Goal: Task Accomplishment & Management: Use online tool/utility

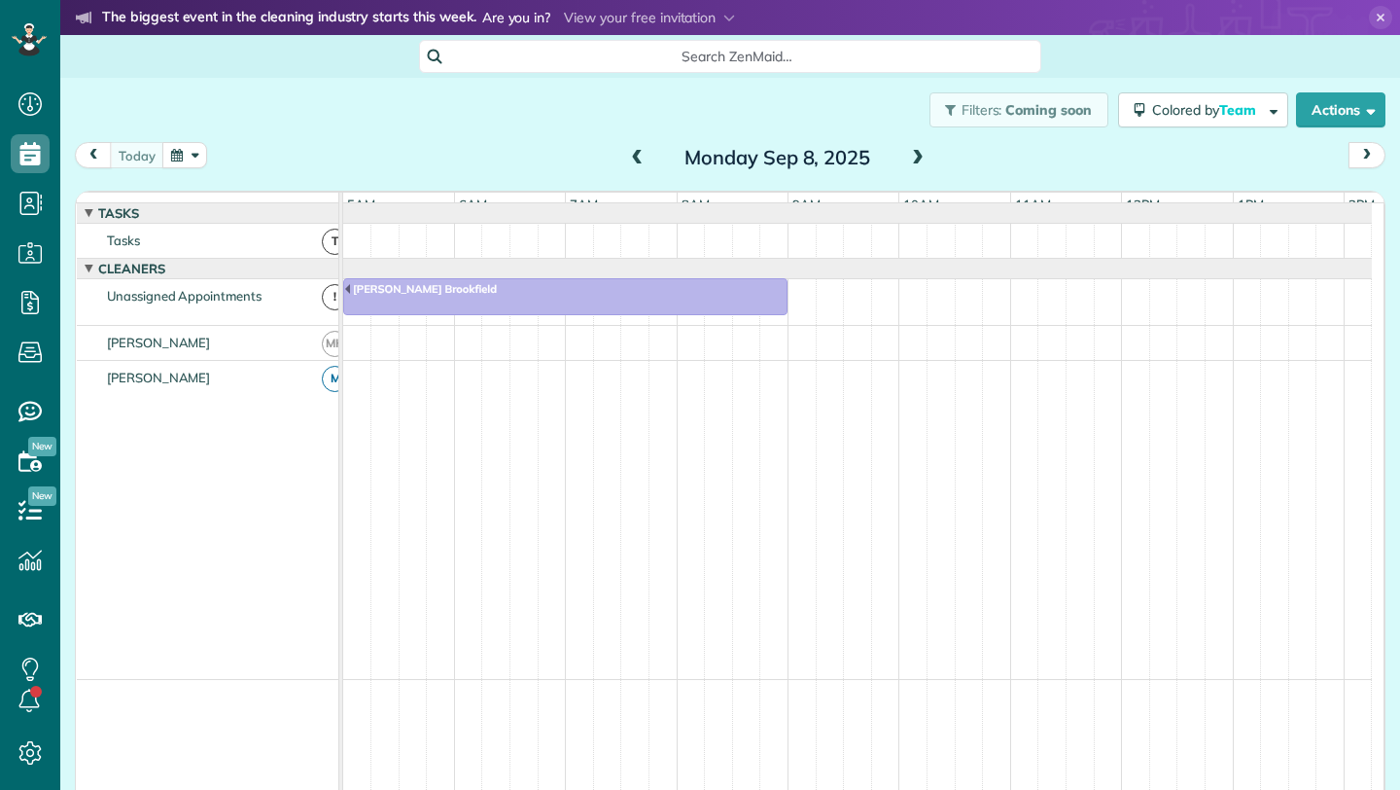
scroll to position [0, 112]
click at [918, 159] on span at bounding box center [917, 159] width 21 height 18
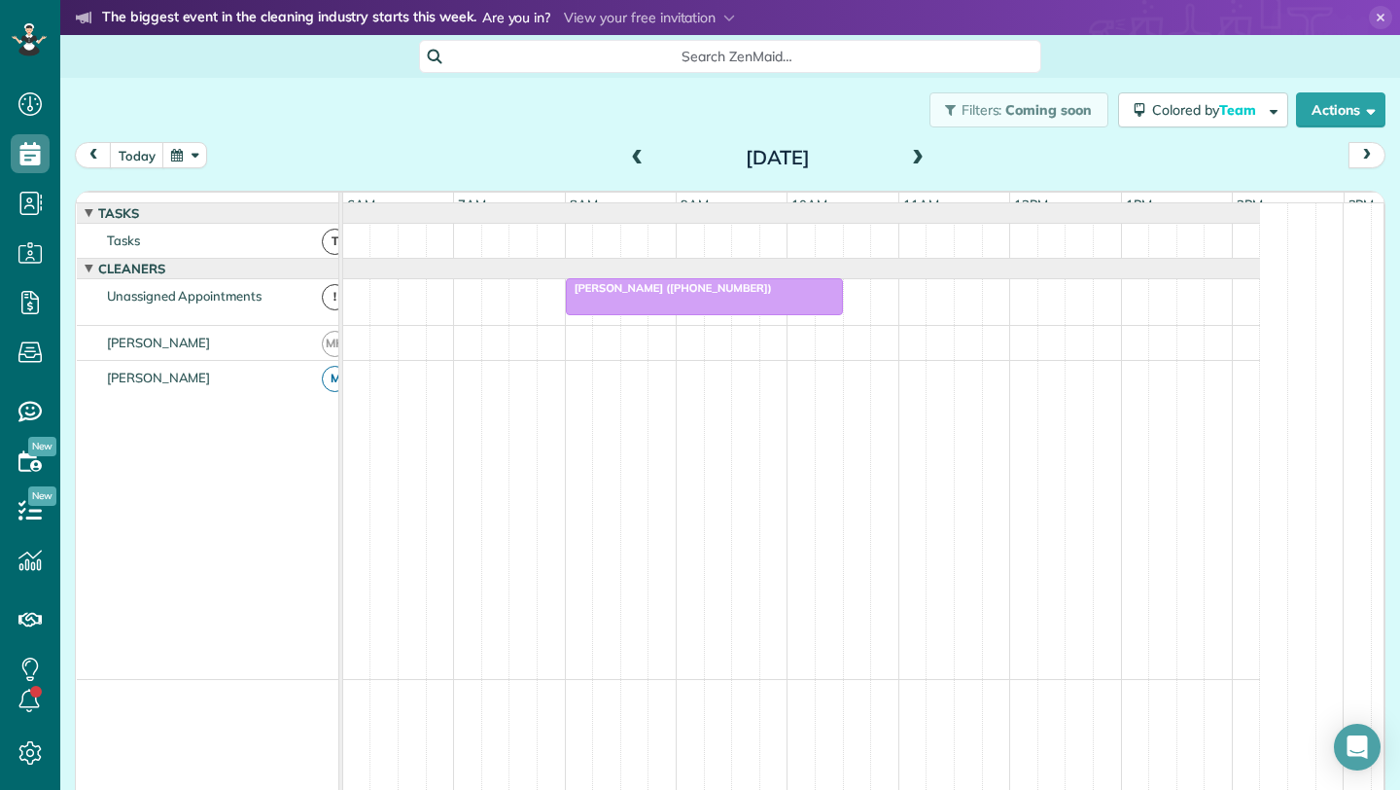
click at [729, 312] on div at bounding box center [704, 296] width 275 height 35
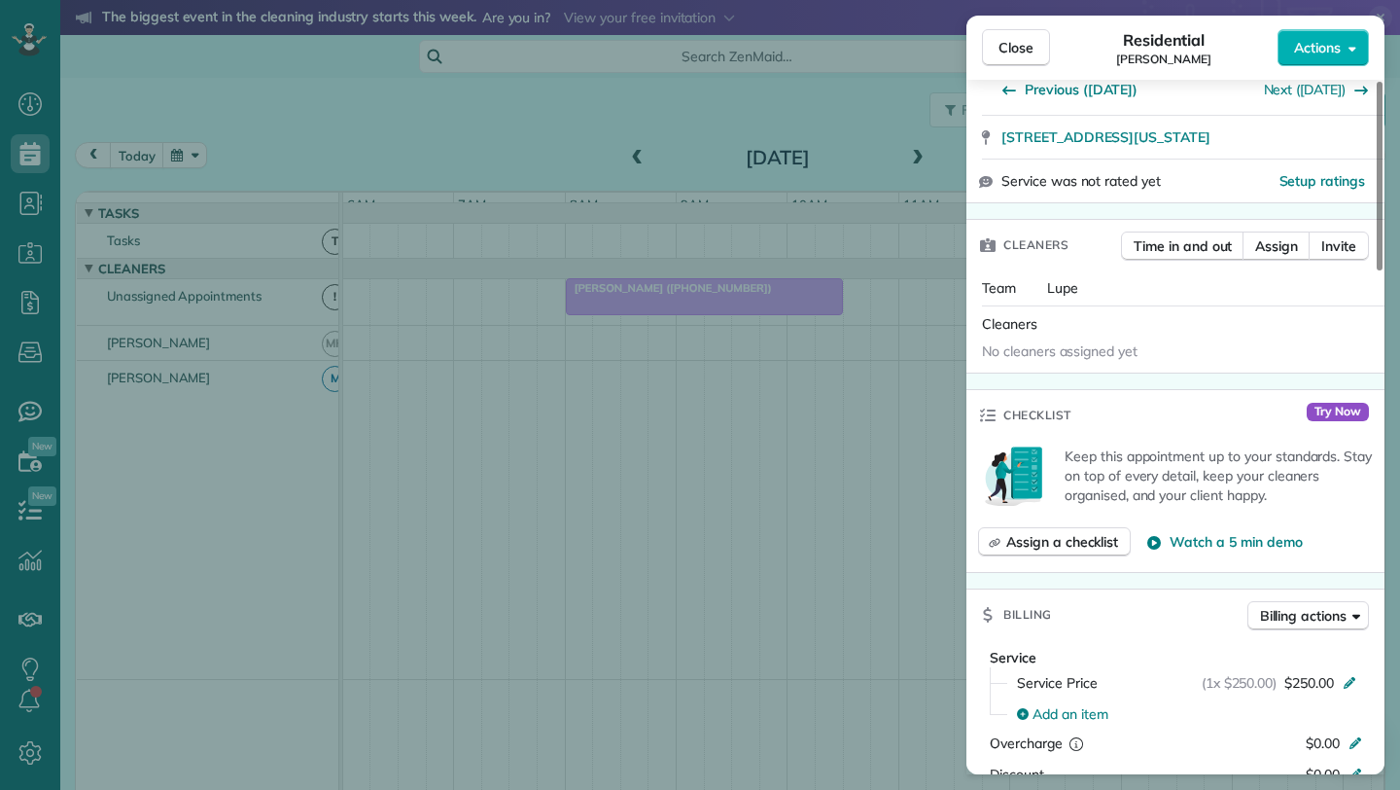
scroll to position [786, 0]
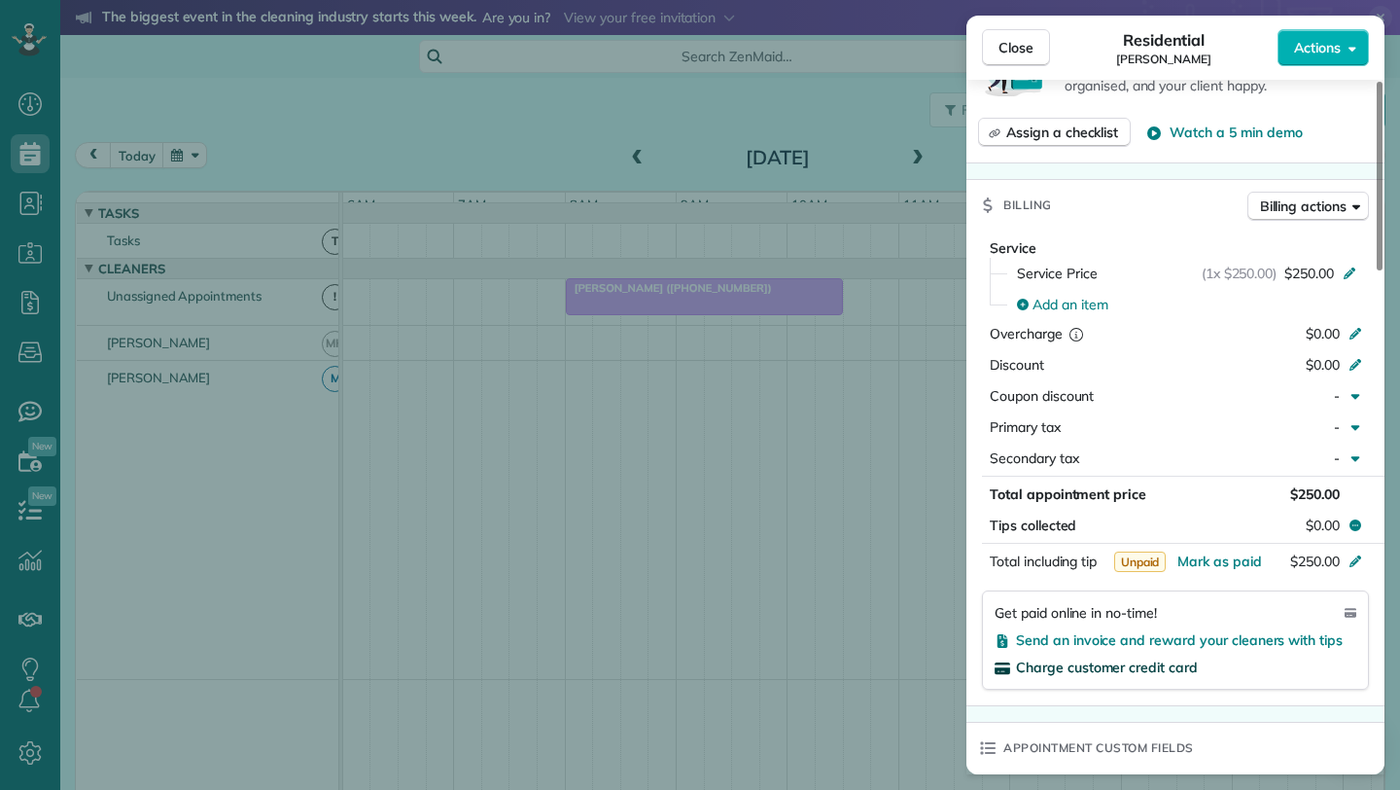
click at [1135, 665] on span "Charge customer credit card" at bounding box center [1107, 667] width 182 height 18
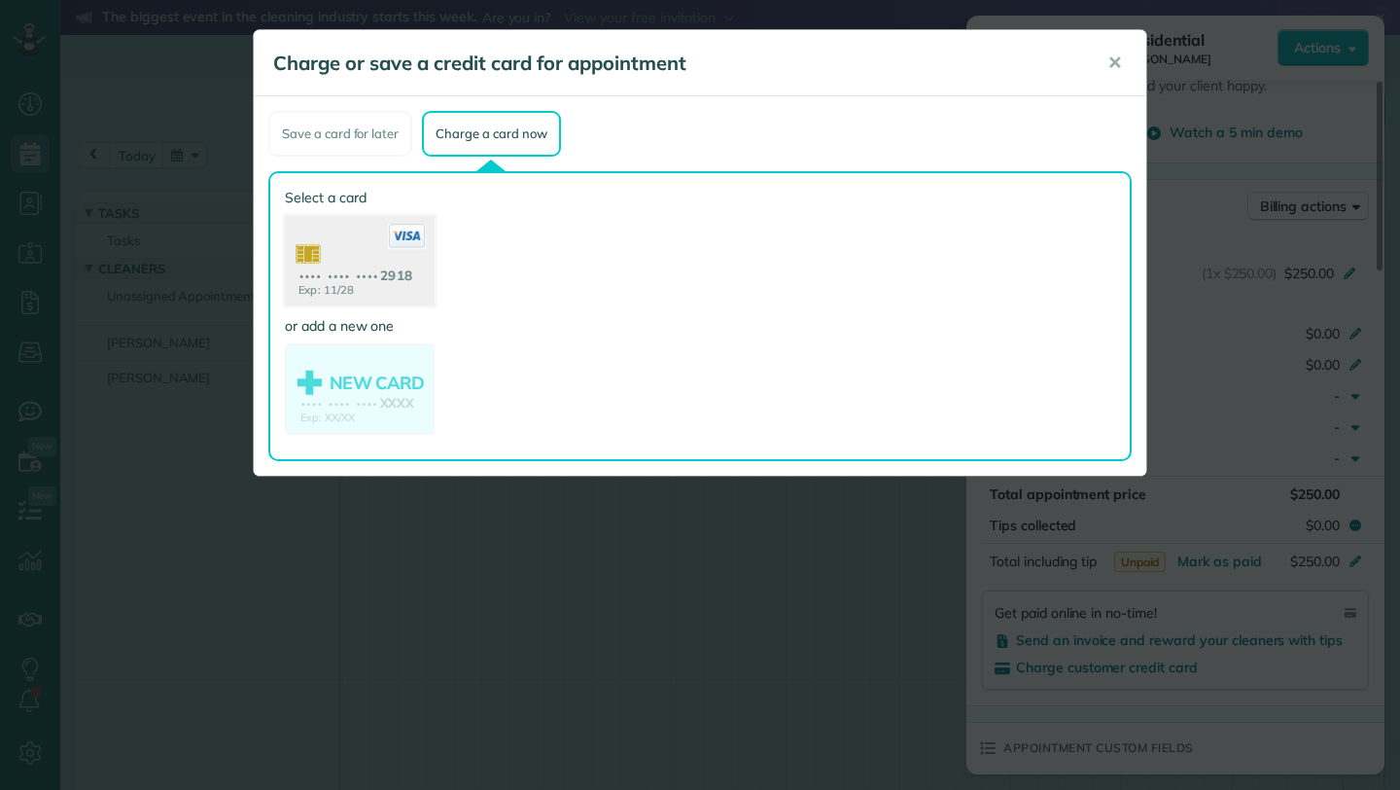
click at [354, 283] on use at bounding box center [360, 263] width 150 height 94
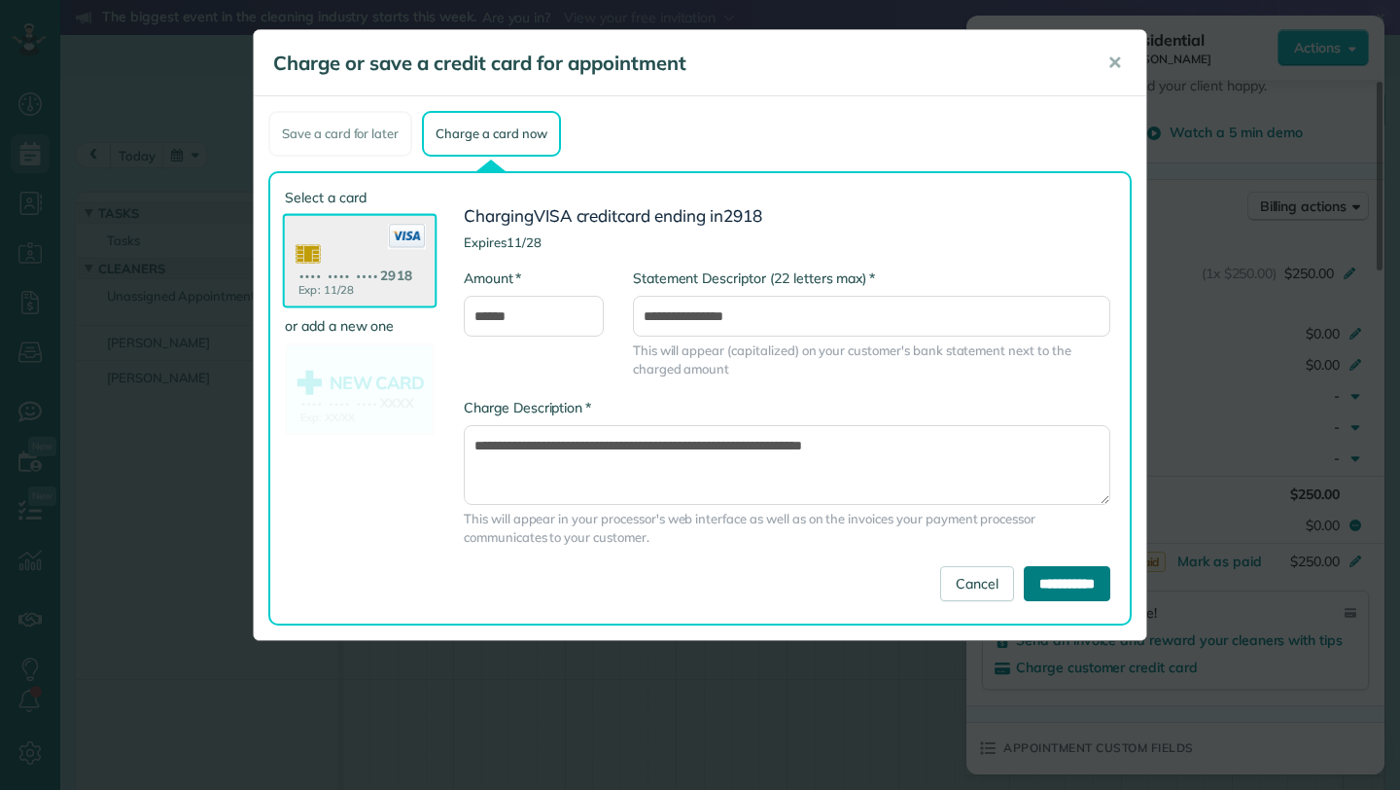
click at [1074, 585] on input "**********" at bounding box center [1067, 583] width 87 height 35
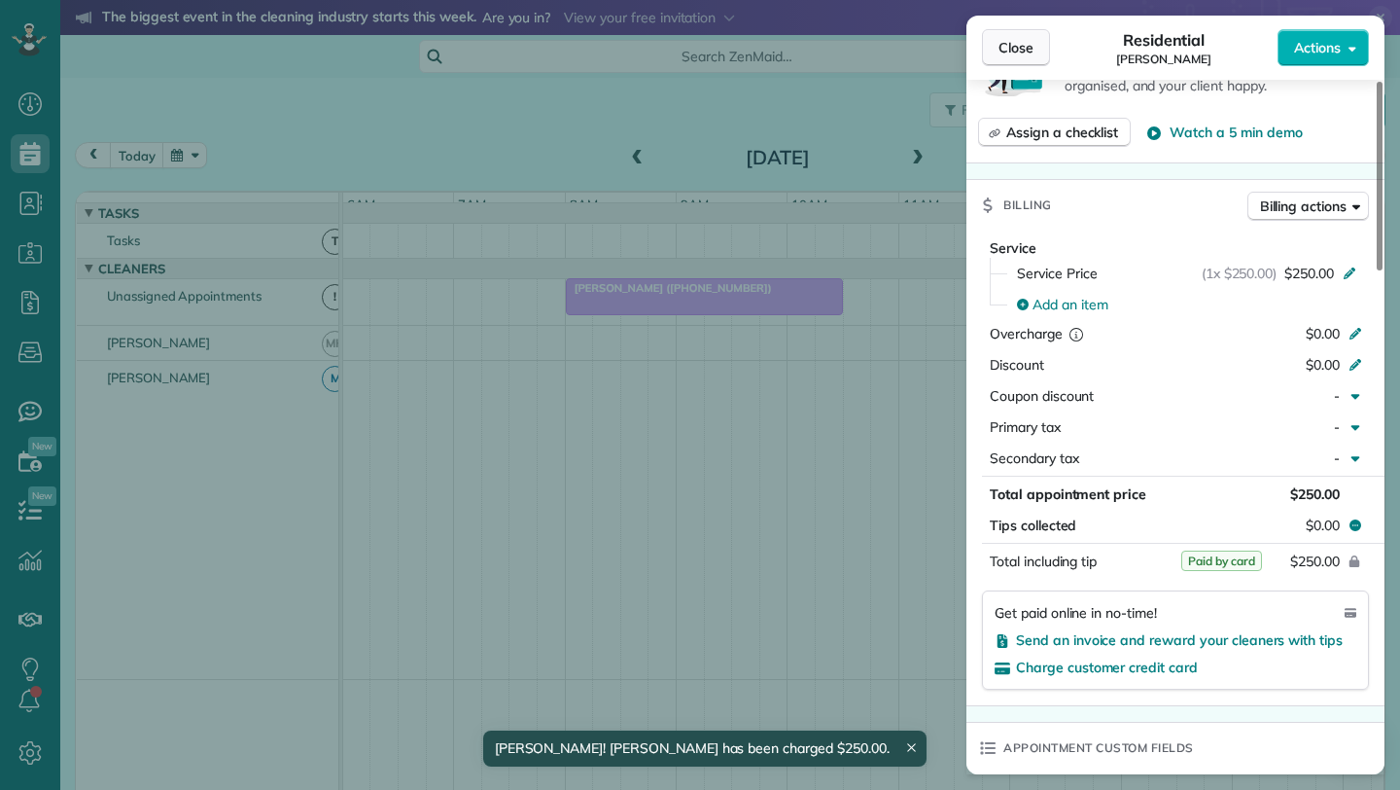
click at [1013, 47] on span "Close" at bounding box center [1016, 47] width 35 height 19
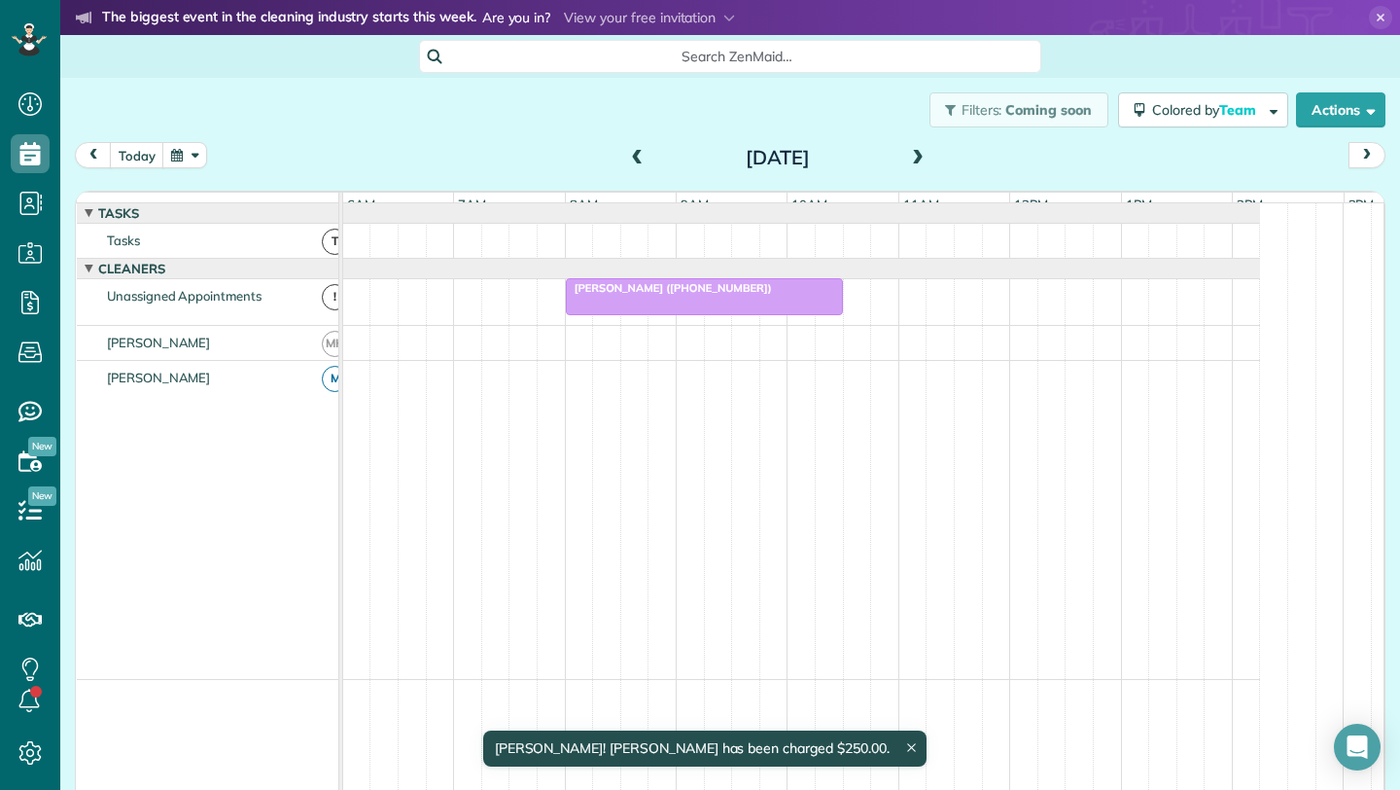
click at [911, 147] on span at bounding box center [917, 158] width 21 height 29
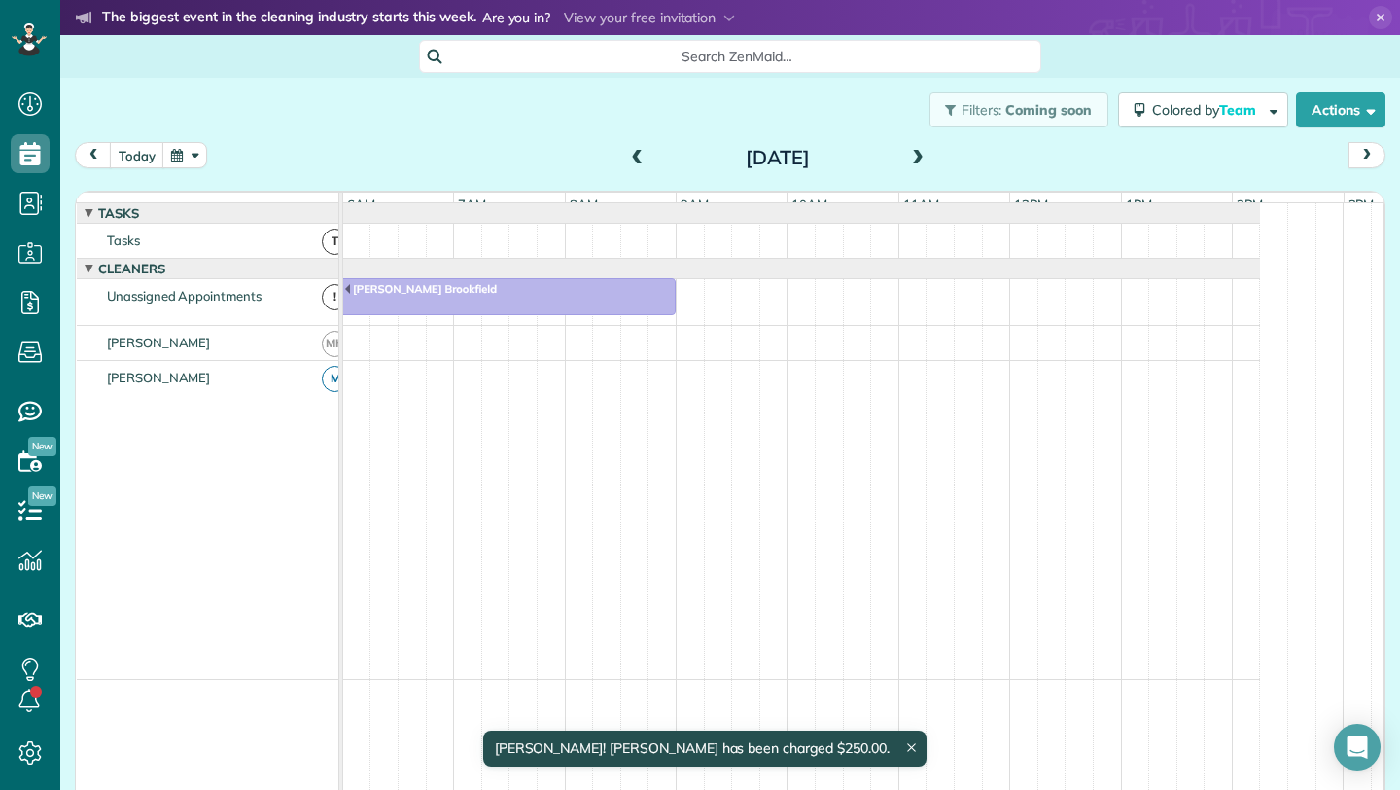
click at [911, 147] on span at bounding box center [917, 158] width 21 height 29
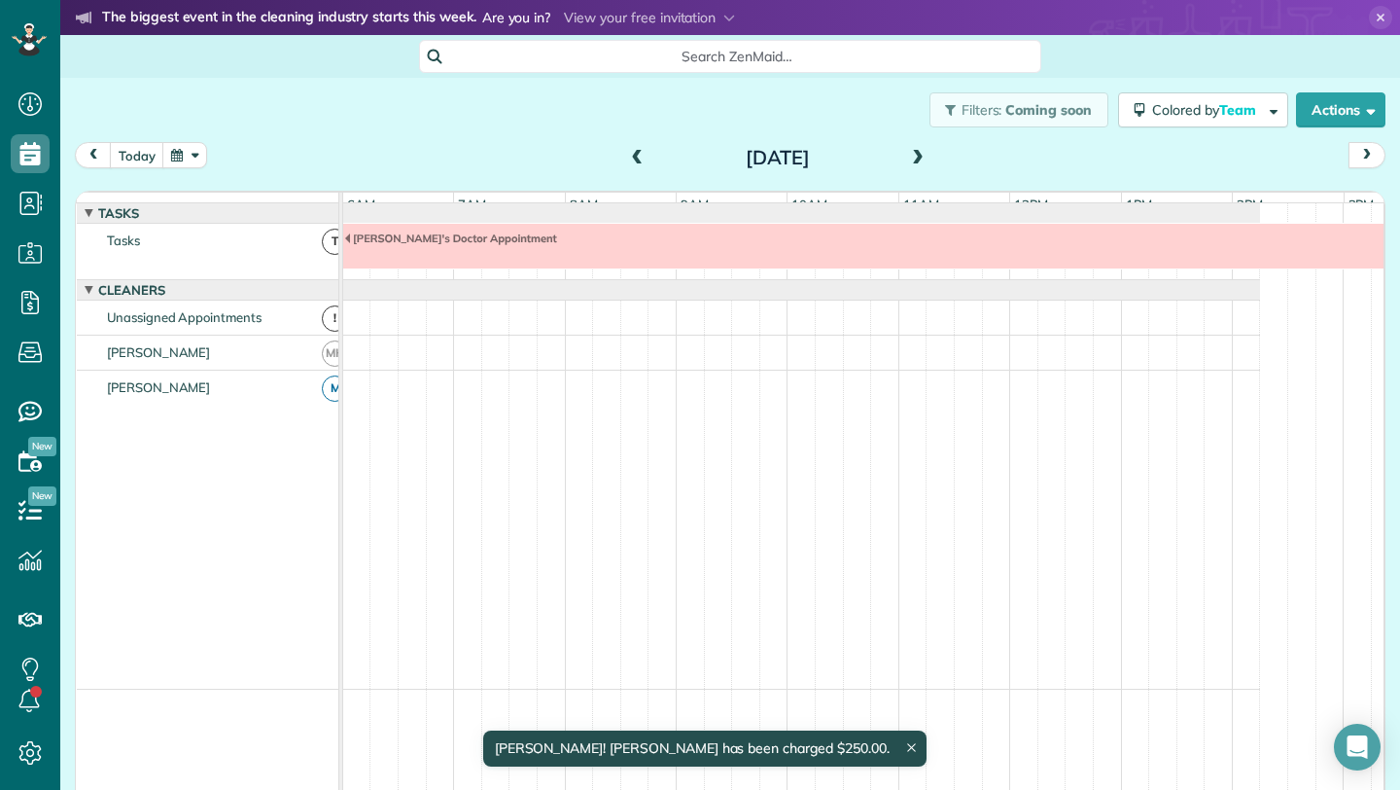
scroll to position [15, 0]
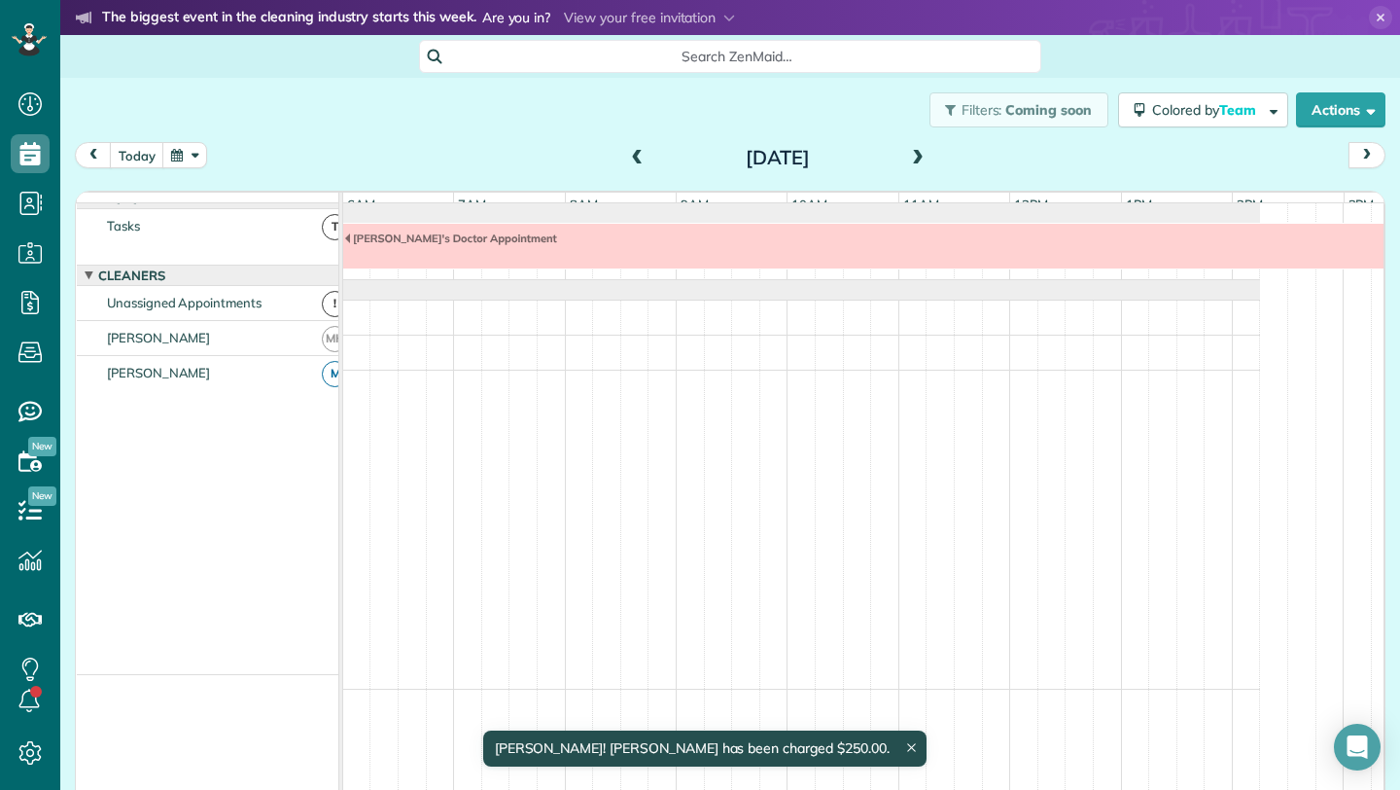
click at [911, 147] on span at bounding box center [917, 158] width 21 height 29
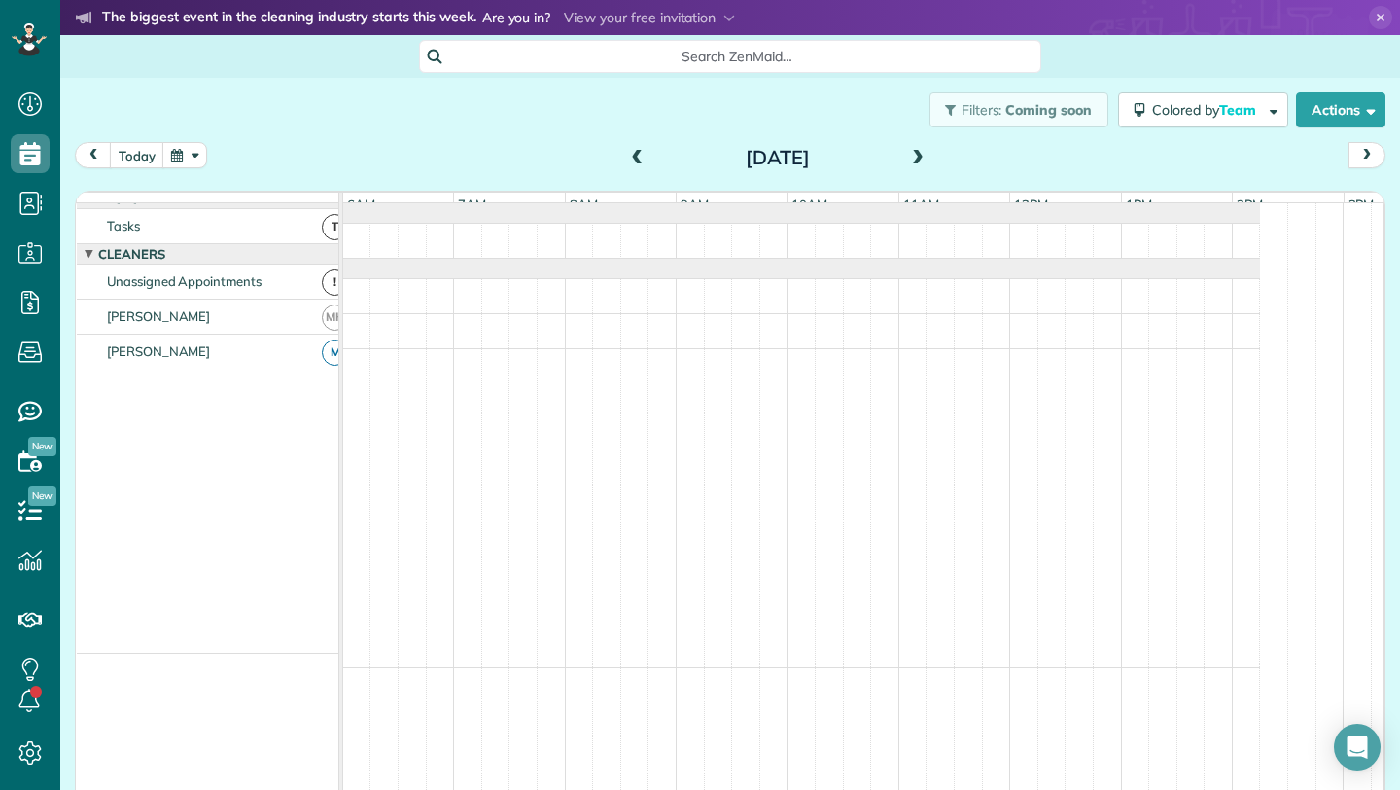
scroll to position [0, 0]
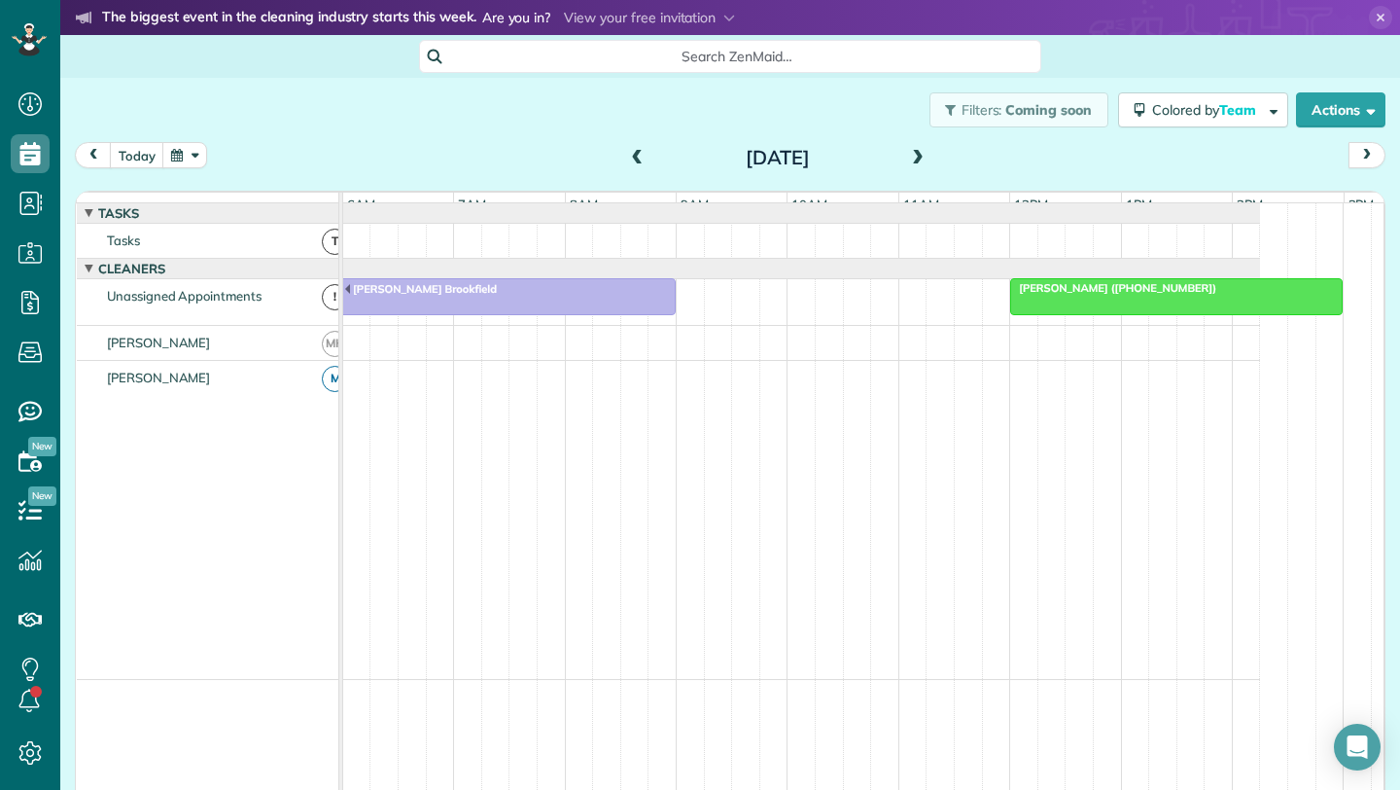
click at [911, 147] on span at bounding box center [917, 158] width 21 height 29
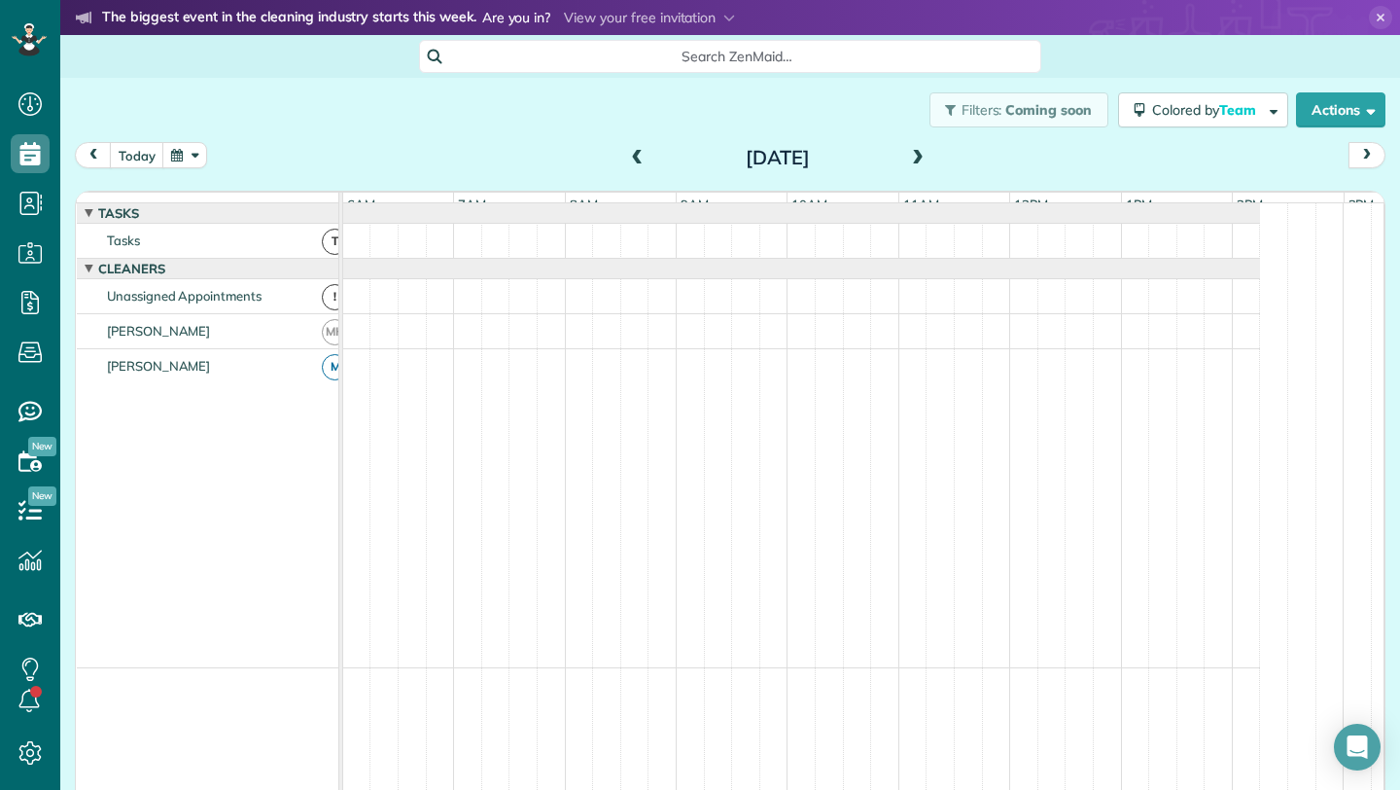
click at [1369, 10] on icon at bounding box center [1380, 17] width 23 height 23
